Goal: Task Accomplishment & Management: Manage account settings

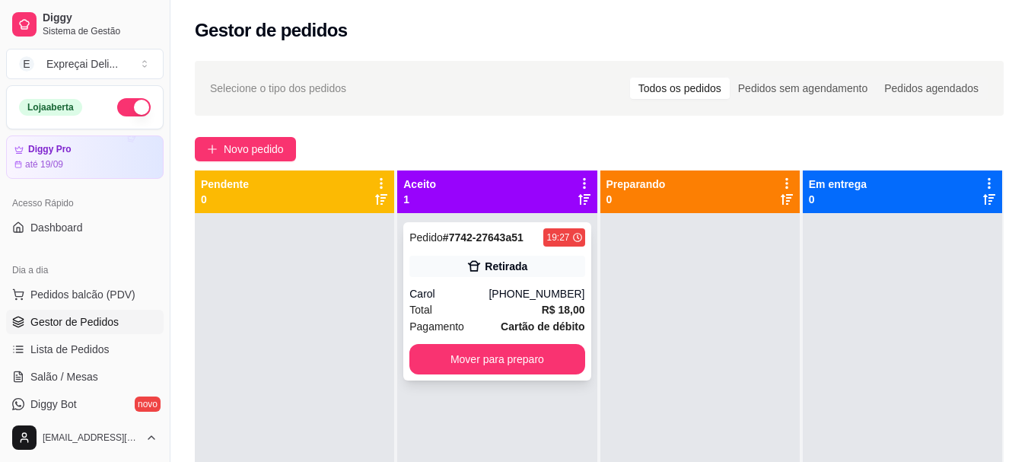
click at [439, 377] on div "Pedido # 7742-27643a51 19:27 Retirada Carol [PHONE_NUMBER] Total R$ 18,00 Pagam…" at bounding box center [496, 301] width 187 height 158
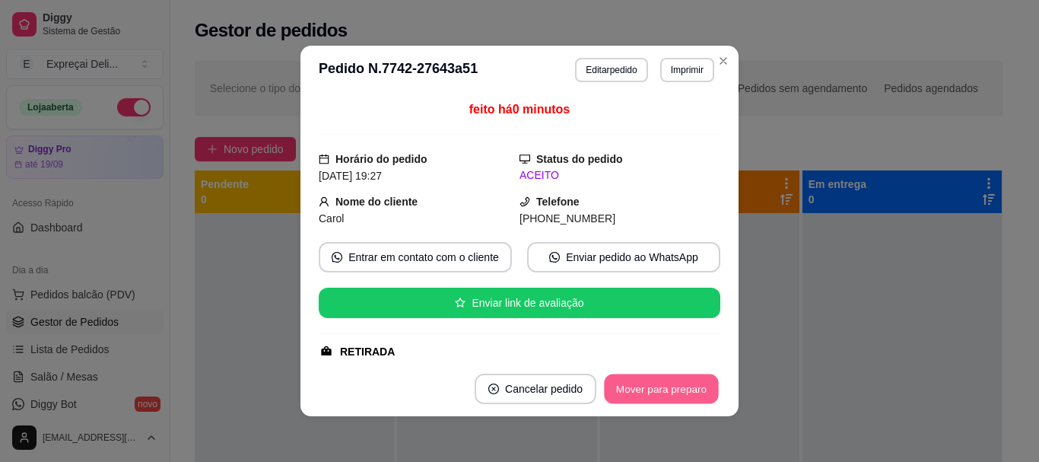
click at [662, 397] on button "Mover para preparo" at bounding box center [661, 389] width 114 height 30
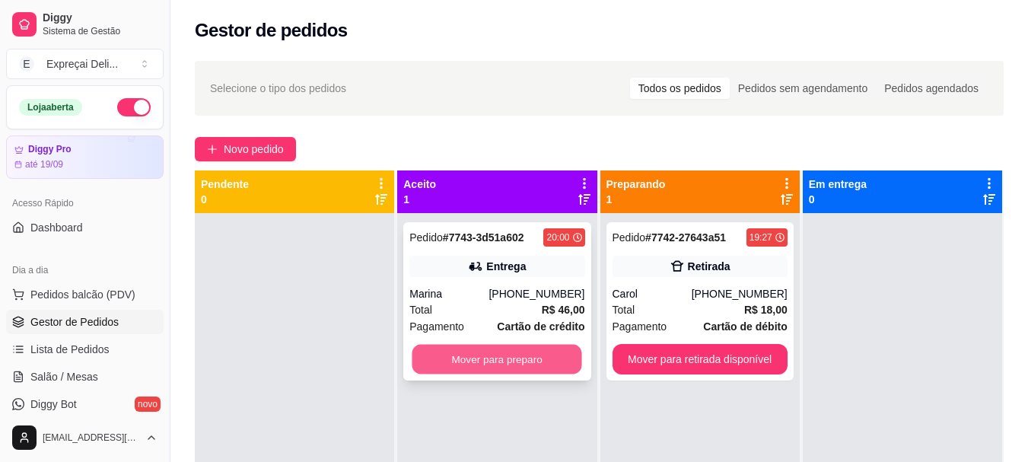
click at [480, 357] on button "Mover para preparo" at bounding box center [497, 360] width 170 height 30
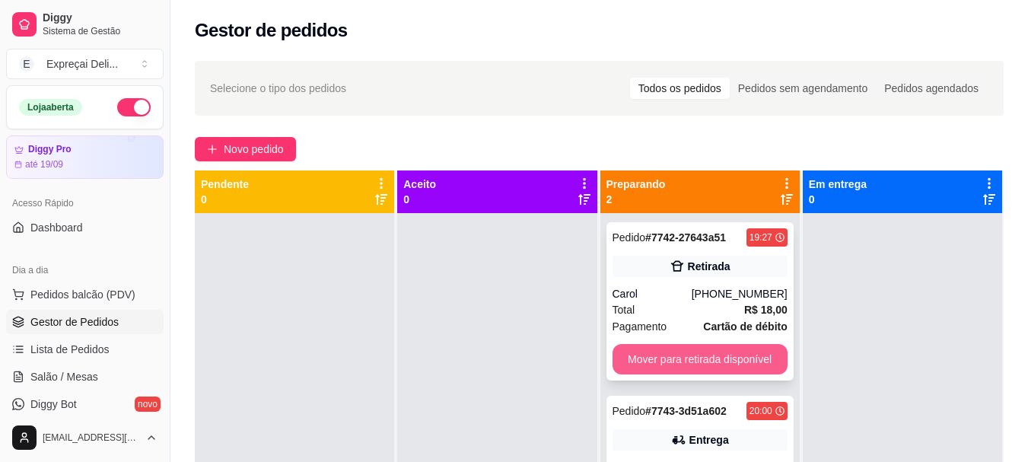
click at [733, 365] on button "Mover para retirada disponível" at bounding box center [700, 359] width 175 height 30
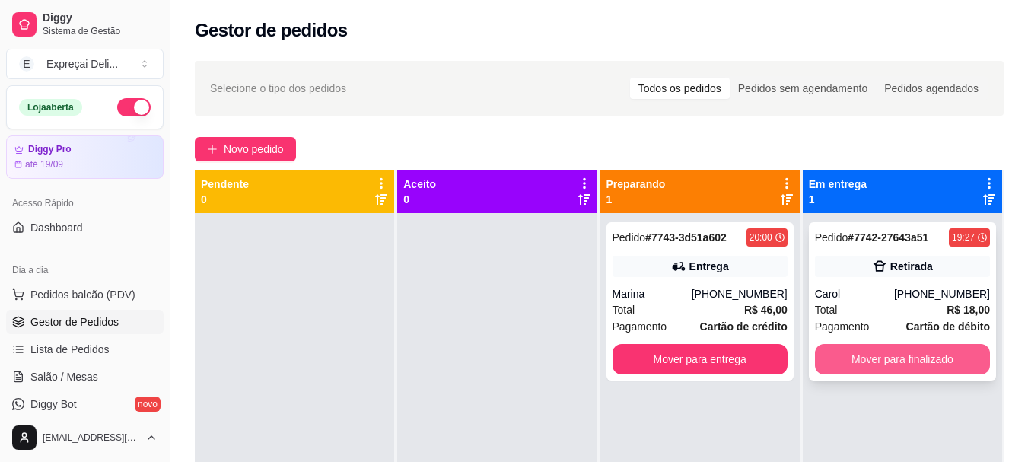
click at [845, 361] on button "Mover para finalizado" at bounding box center [902, 359] width 175 height 30
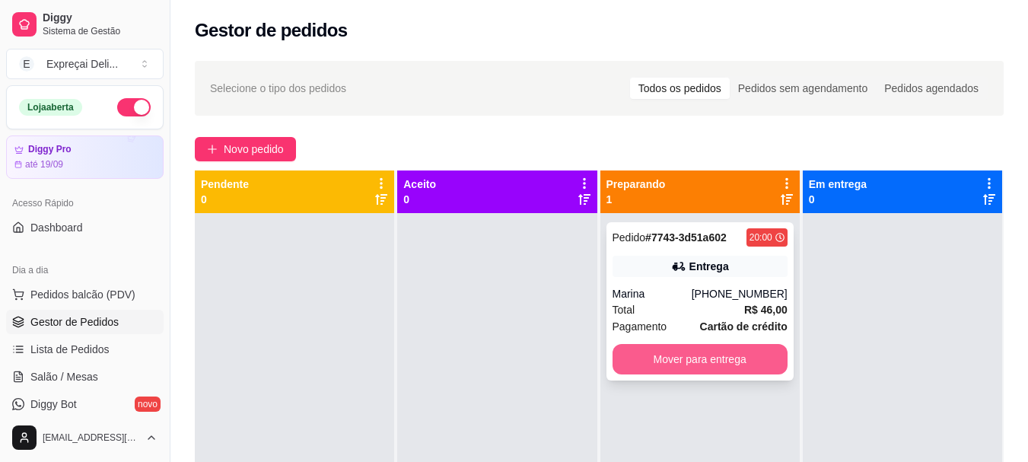
click at [695, 349] on button "Mover para entrega" at bounding box center [700, 359] width 175 height 30
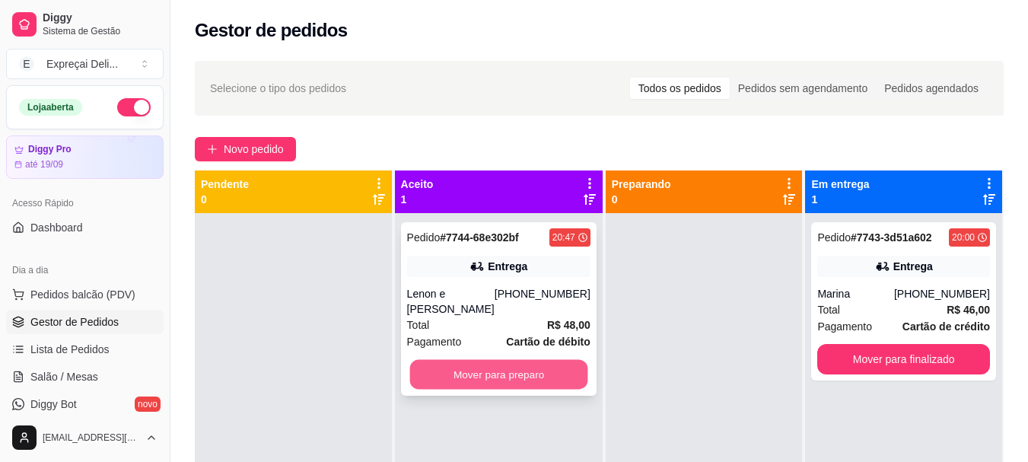
click at [482, 360] on button "Mover para preparo" at bounding box center [498, 375] width 178 height 30
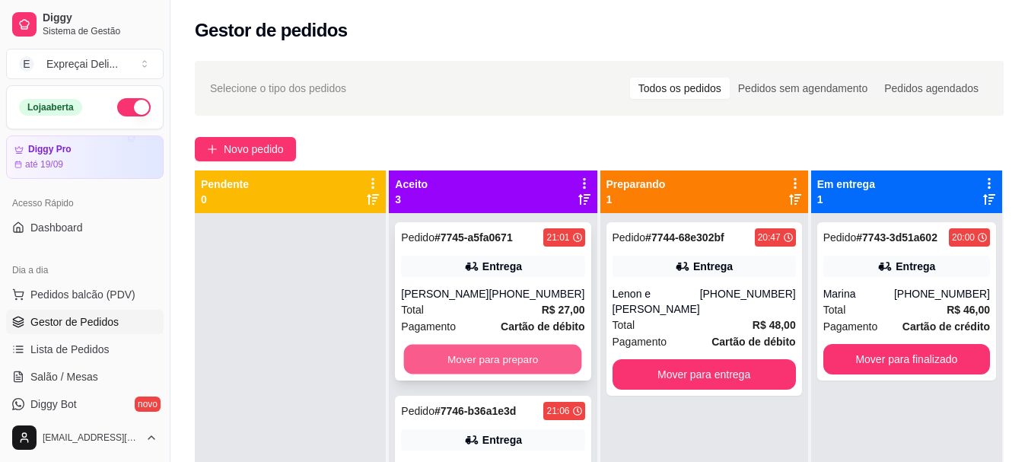
click at [493, 355] on button "Mover para preparo" at bounding box center [493, 360] width 178 height 30
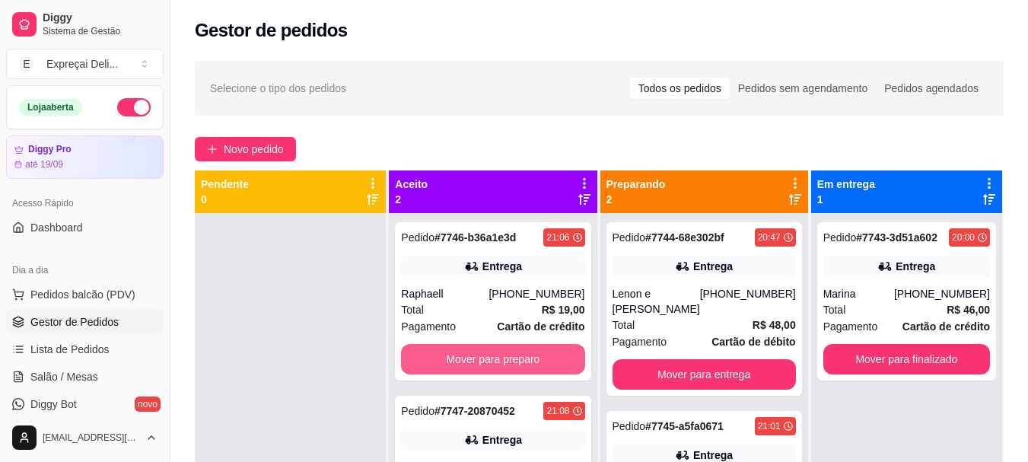
click at [493, 355] on button "Mover para preparo" at bounding box center [492, 359] width 183 height 30
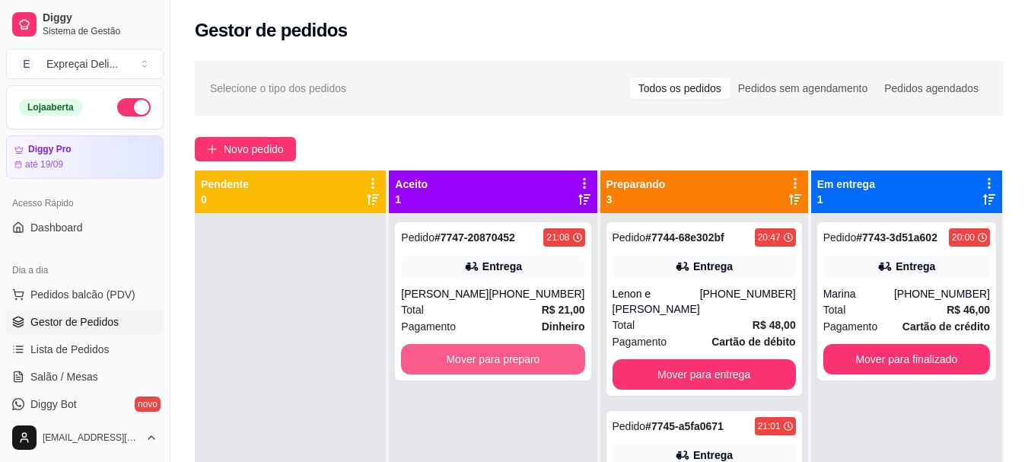
click at [493, 355] on button "Mover para preparo" at bounding box center [492, 359] width 183 height 30
click at [511, 373] on button "Mover para preparo" at bounding box center [493, 360] width 178 height 30
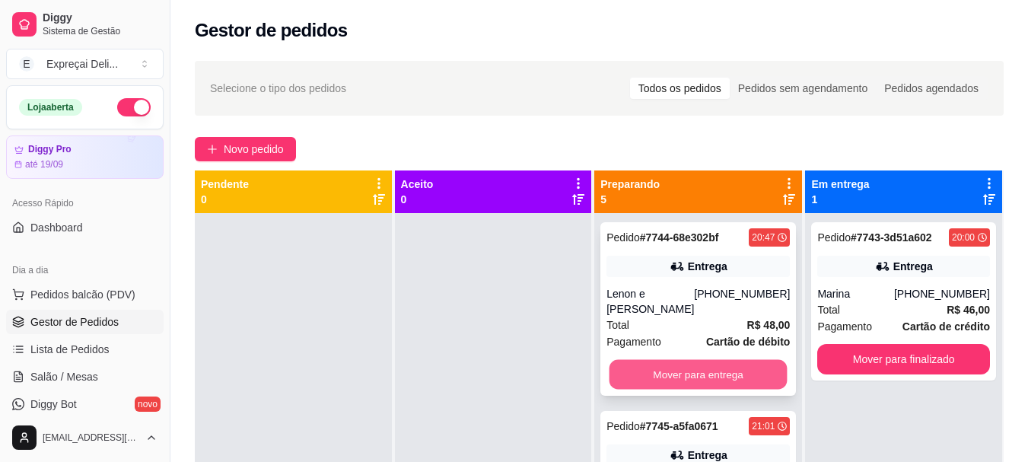
click at [660, 377] on button "Mover para entrega" at bounding box center [699, 375] width 178 height 30
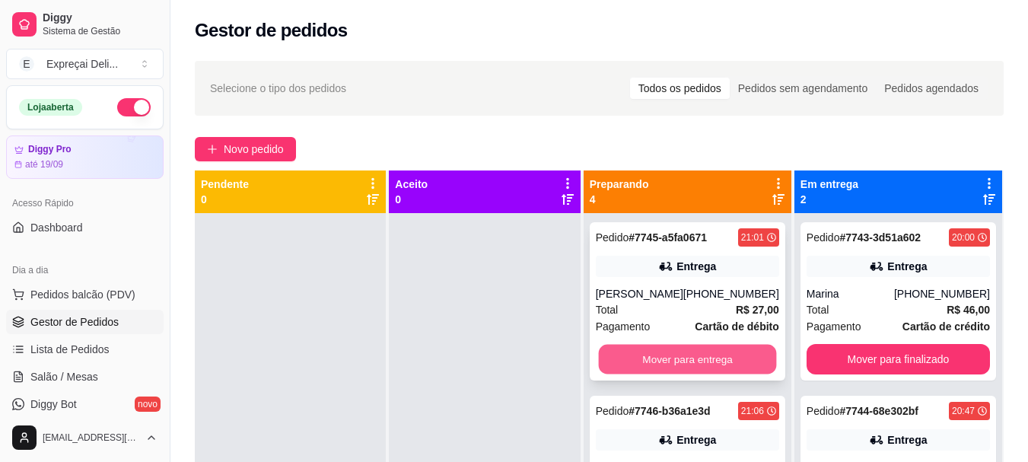
click at [662, 371] on button "Mover para entrega" at bounding box center [687, 360] width 178 height 30
click at [662, 364] on button "Mover para entrega" at bounding box center [687, 360] width 178 height 30
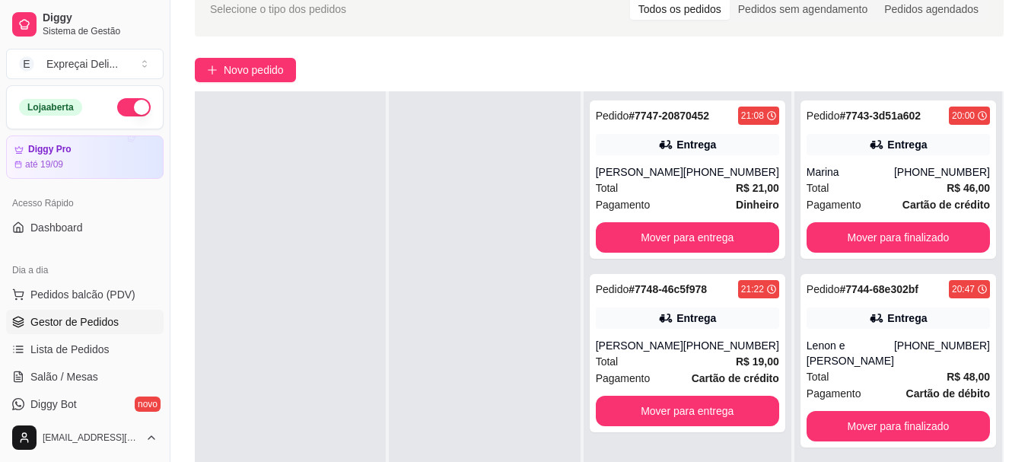
scroll to position [76, 0]
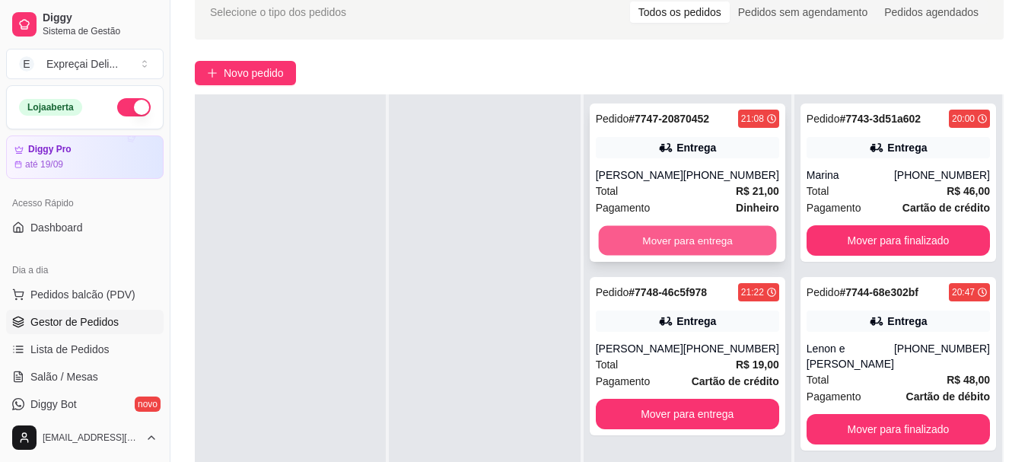
click at [636, 240] on button "Mover para entrega" at bounding box center [687, 241] width 178 height 30
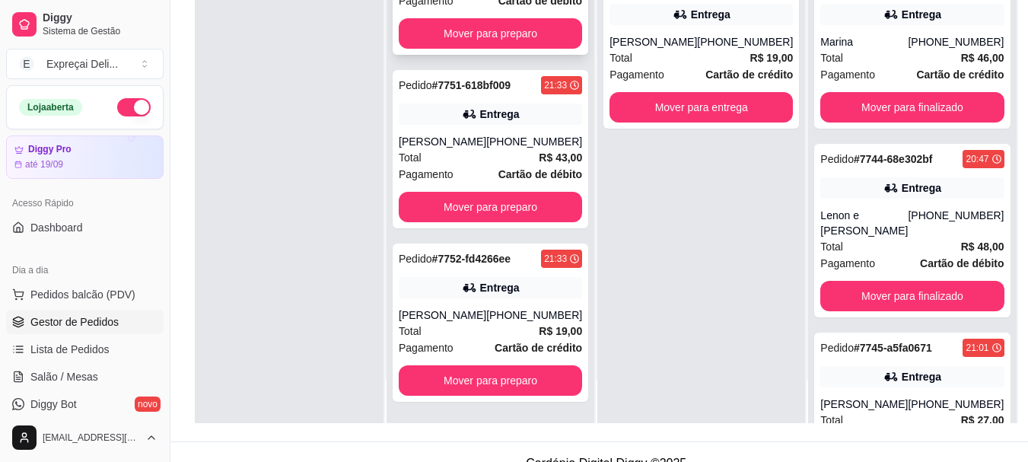
scroll to position [228, 0]
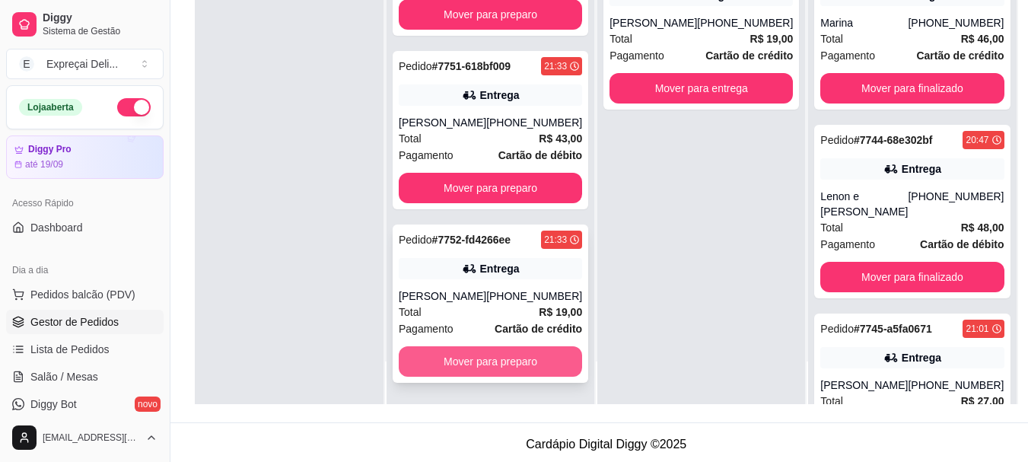
click at [502, 365] on button "Mover para preparo" at bounding box center [490, 361] width 183 height 30
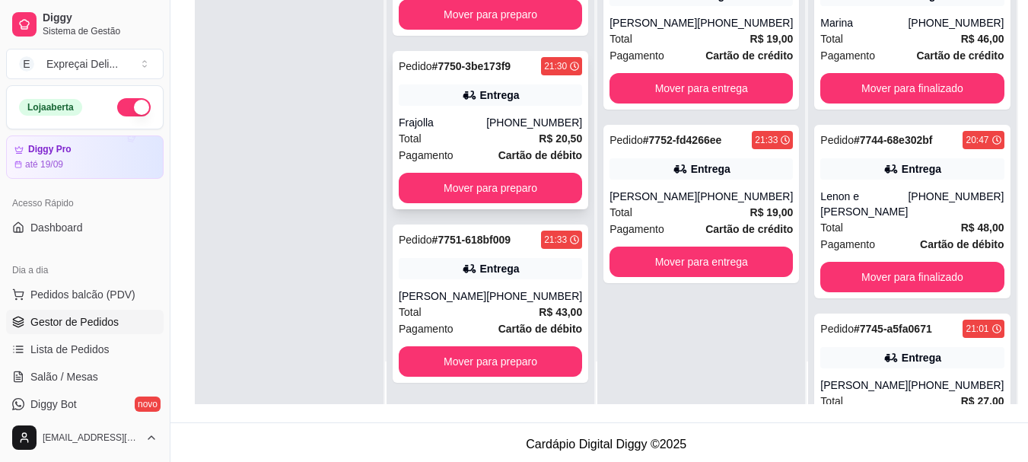
scroll to position [74, 0]
click at [497, 189] on button "Mover para preparo" at bounding box center [490, 188] width 183 height 30
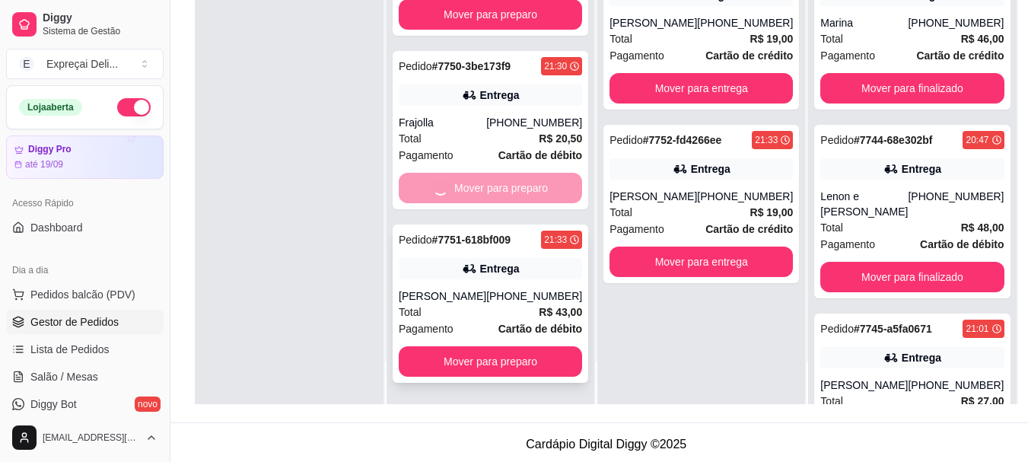
scroll to position [0, 0]
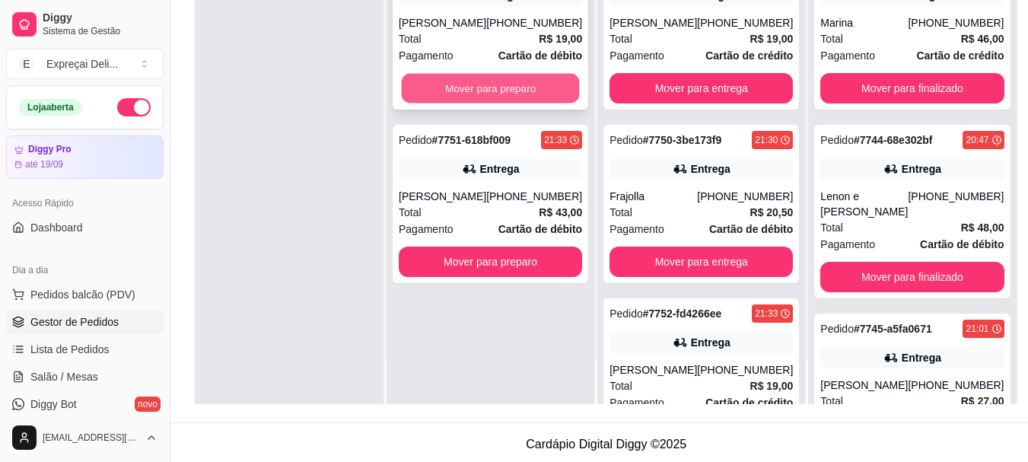
click at [482, 91] on button "Mover para preparo" at bounding box center [491, 89] width 178 height 30
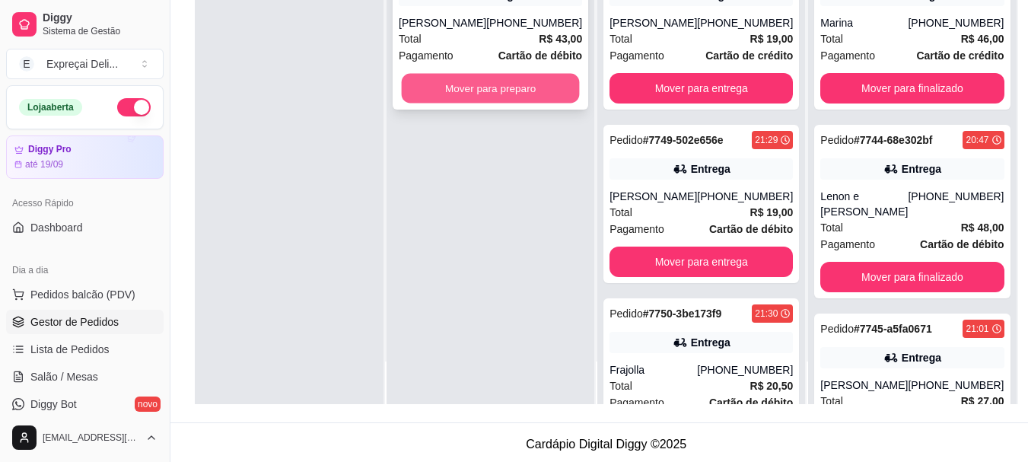
click at [508, 94] on button "Mover para preparo" at bounding box center [491, 89] width 178 height 30
click at [531, 86] on button "Mover para preparo" at bounding box center [490, 88] width 183 height 30
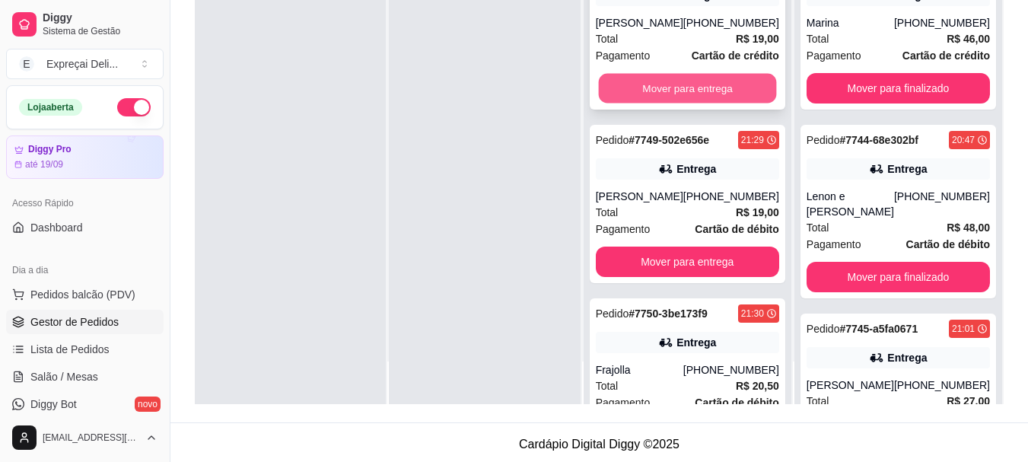
click at [750, 103] on button "Mover para entrega" at bounding box center [687, 89] width 178 height 30
click at [759, 93] on button "Mover para entrega" at bounding box center [687, 89] width 178 height 30
click at [759, 93] on button "Mover para entrega" at bounding box center [687, 88] width 183 height 30
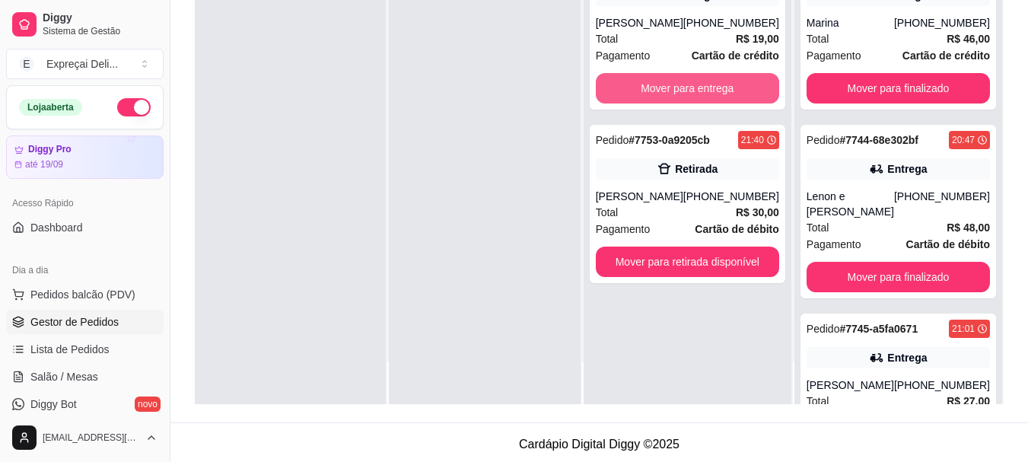
click at [759, 93] on button "Mover para entrega" at bounding box center [687, 88] width 183 height 30
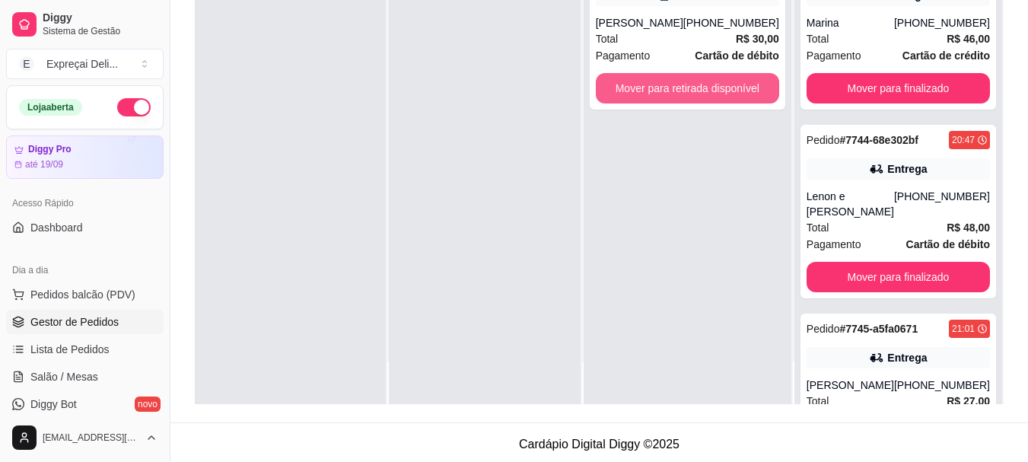
click at [759, 93] on button "Mover para retirada disponível" at bounding box center [687, 88] width 183 height 30
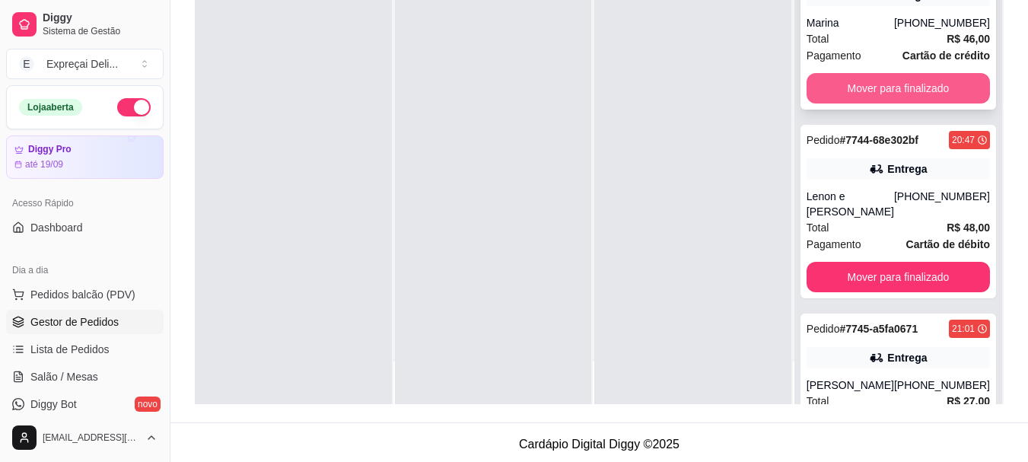
click at [897, 97] on button "Mover para finalizado" at bounding box center [898, 88] width 183 height 30
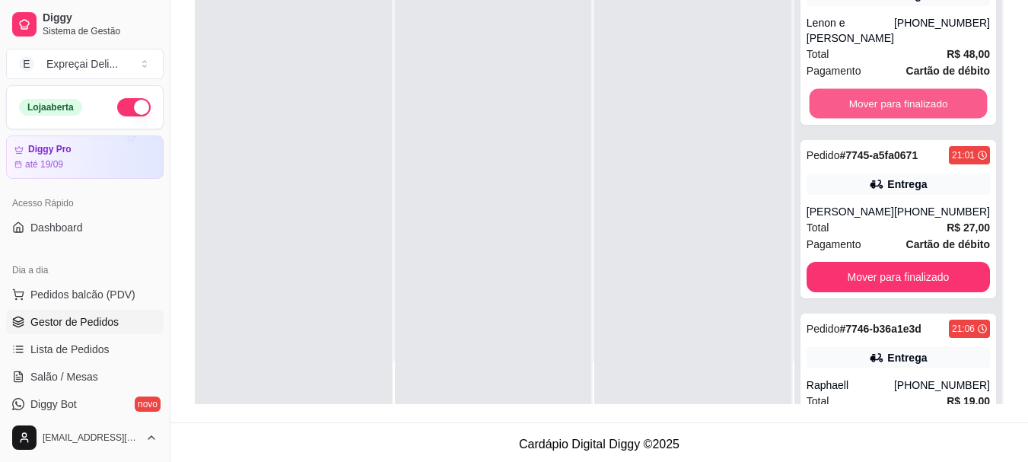
click at [898, 97] on button "Mover para finalizado" at bounding box center [898, 104] width 178 height 30
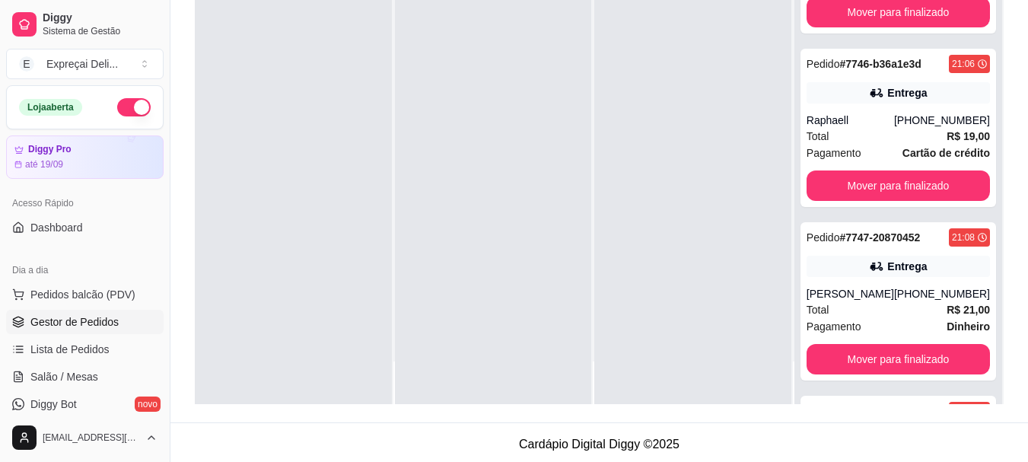
scroll to position [152, 0]
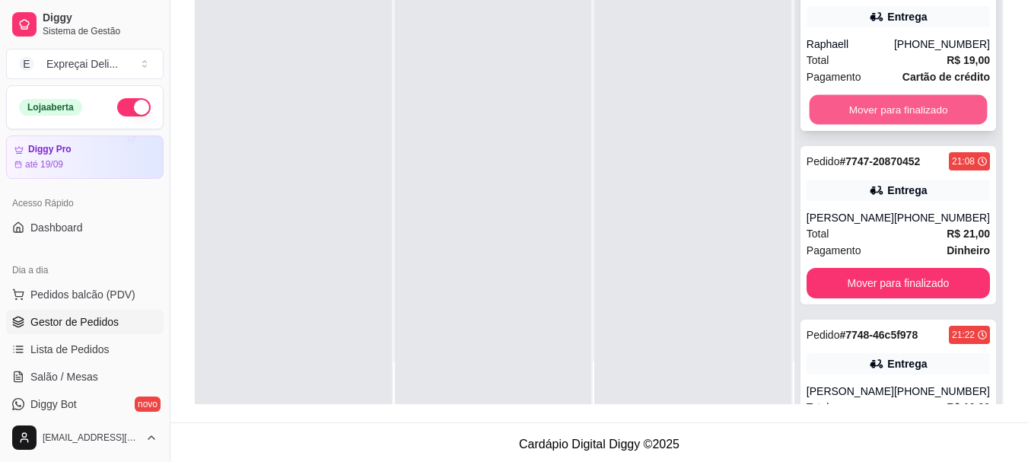
click at [892, 105] on button "Mover para finalizado" at bounding box center [898, 110] width 178 height 30
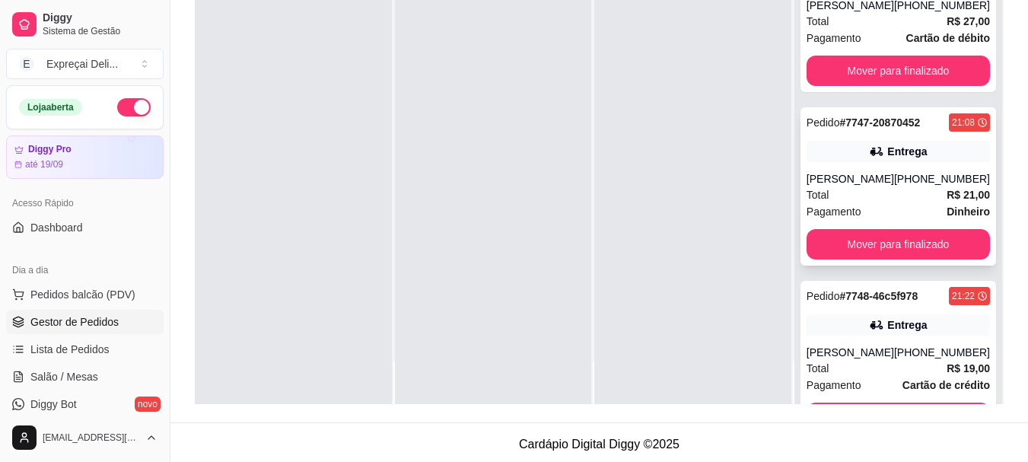
scroll to position [0, 0]
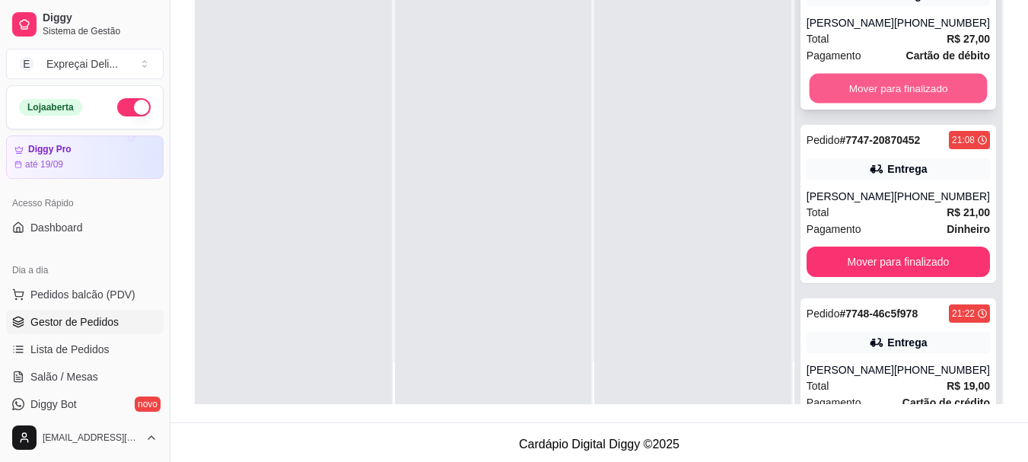
click at [871, 98] on button "Mover para finalizado" at bounding box center [898, 89] width 178 height 30
click at [879, 87] on button "Mover para finalizado" at bounding box center [898, 89] width 178 height 30
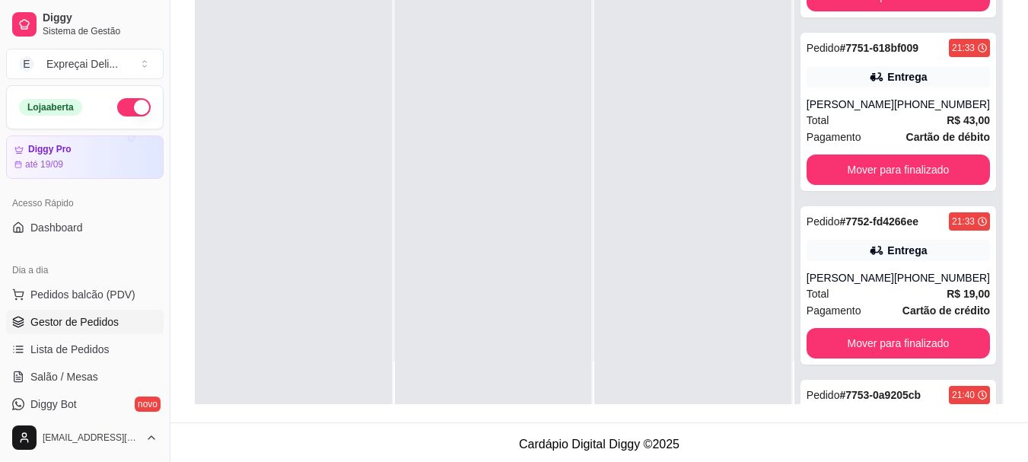
scroll to position [655, 0]
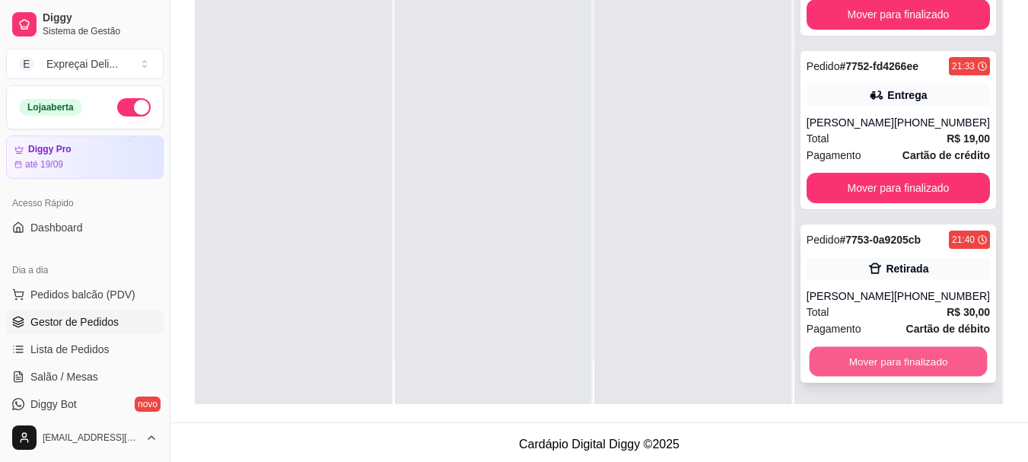
click at [926, 364] on button "Mover para finalizado" at bounding box center [898, 362] width 178 height 30
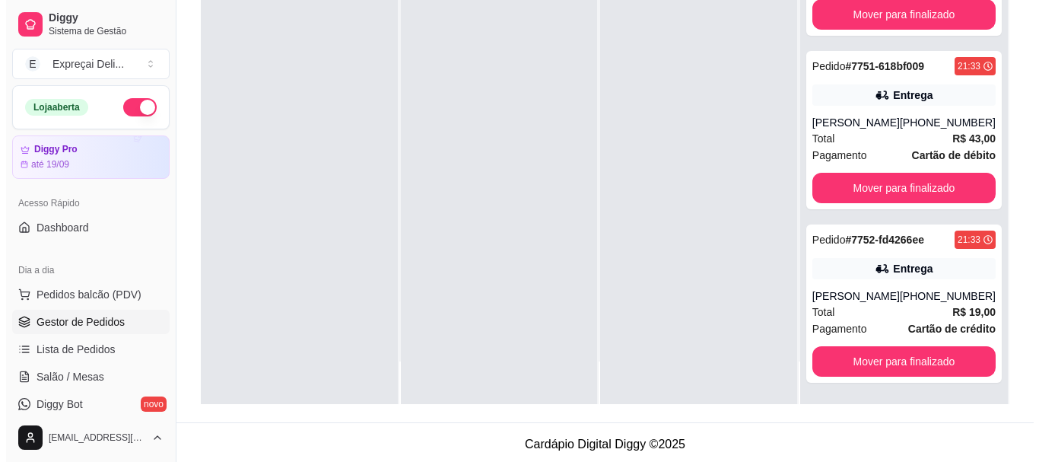
scroll to position [482, 0]
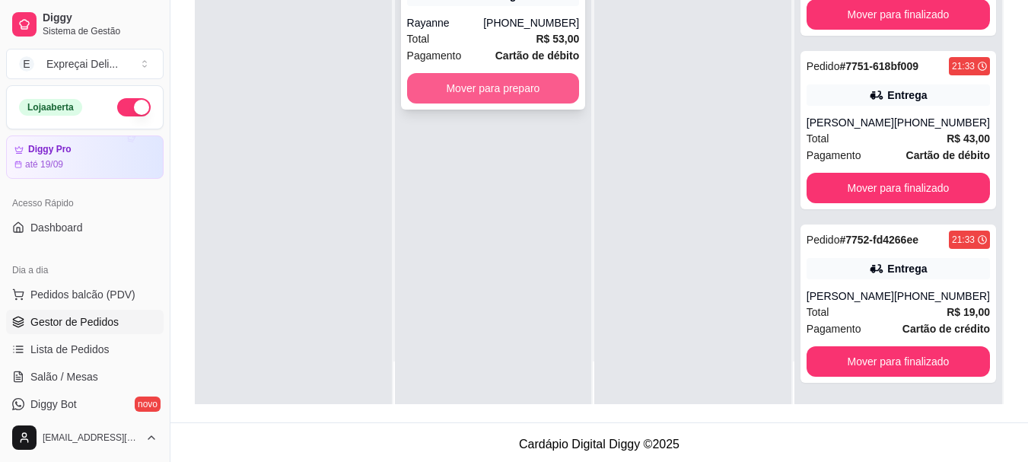
click at [536, 79] on button "Mover para preparo" at bounding box center [493, 88] width 173 height 30
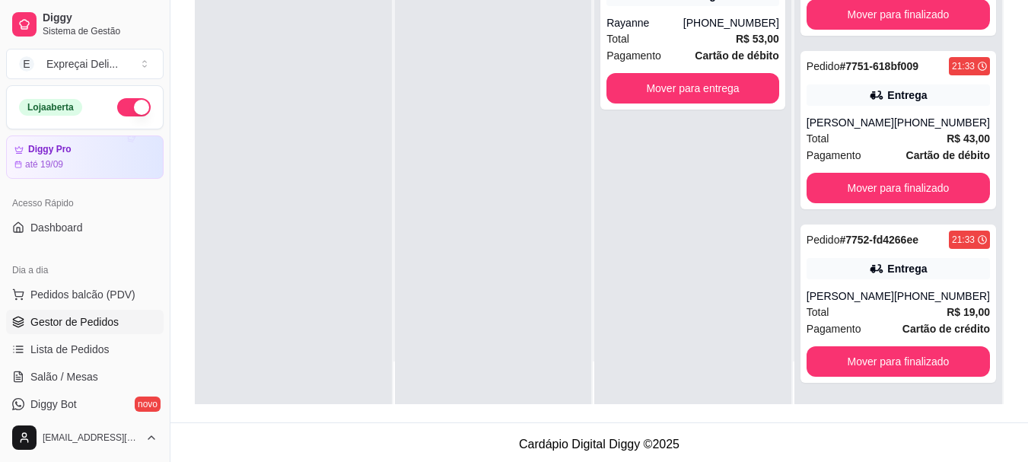
click at [514, 40] on div at bounding box center [493, 173] width 197 height 462
click at [660, 48] on div "Pagamento Cartão de débito" at bounding box center [692, 55] width 173 height 17
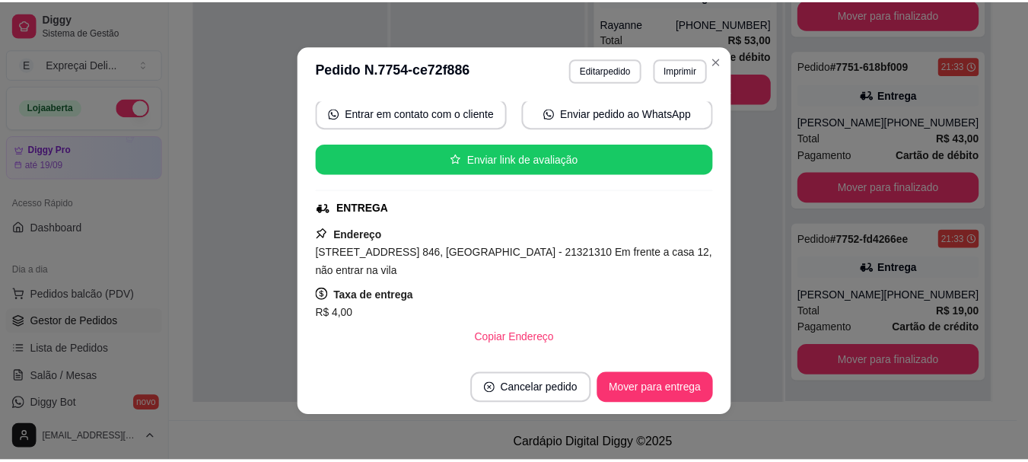
scroll to position [228, 0]
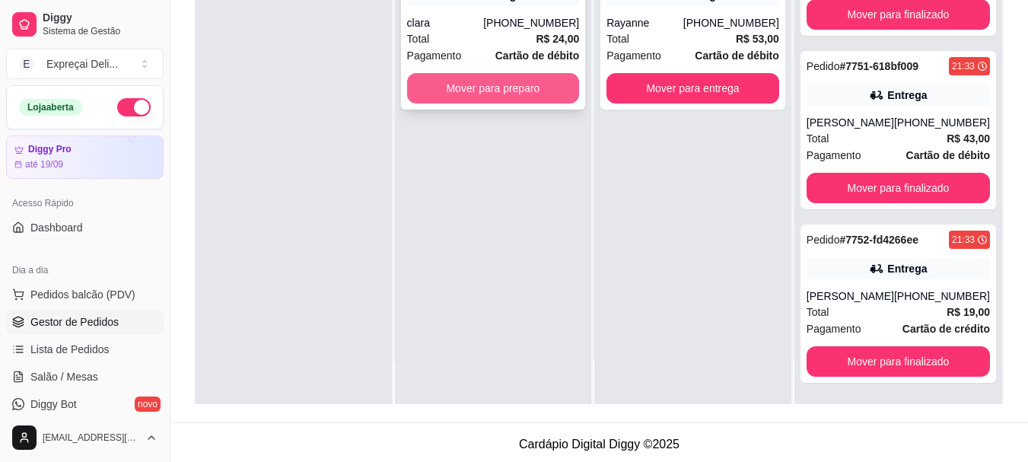
click at [516, 88] on button "Mover para preparo" at bounding box center [493, 88] width 173 height 30
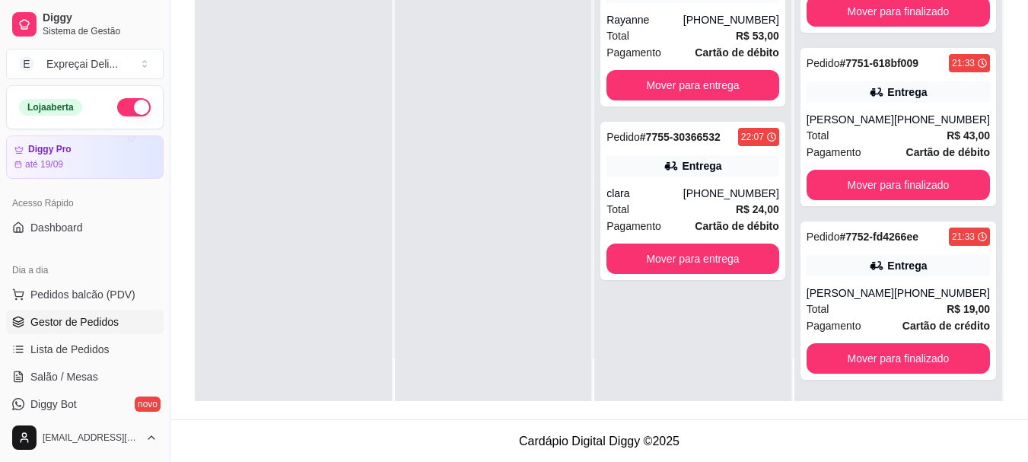
scroll to position [232, 0]
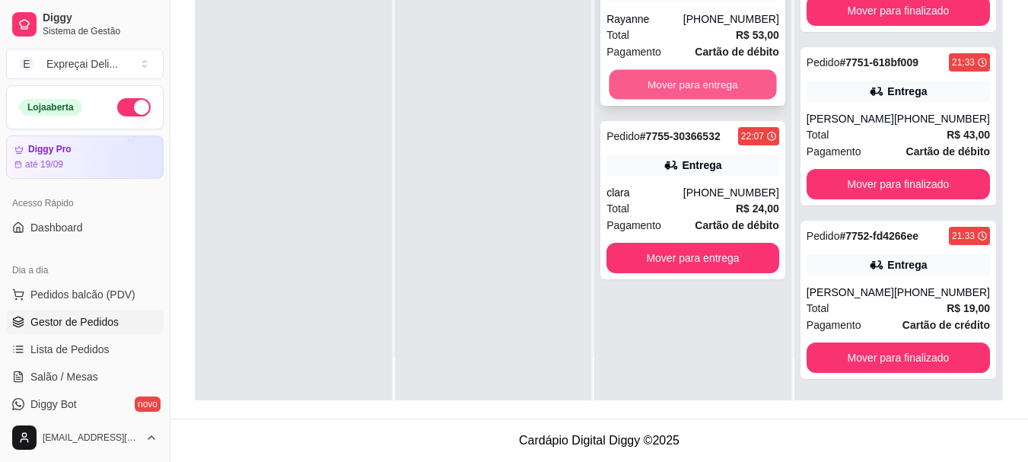
click at [702, 84] on button "Mover para entrega" at bounding box center [693, 85] width 167 height 30
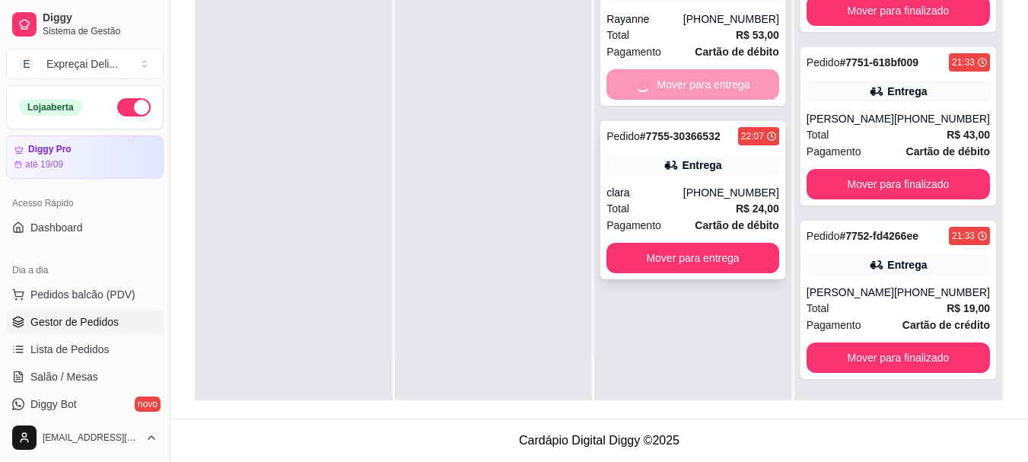
scroll to position [655, 0]
